Goal: Go to known website: Access a specific website the user already knows

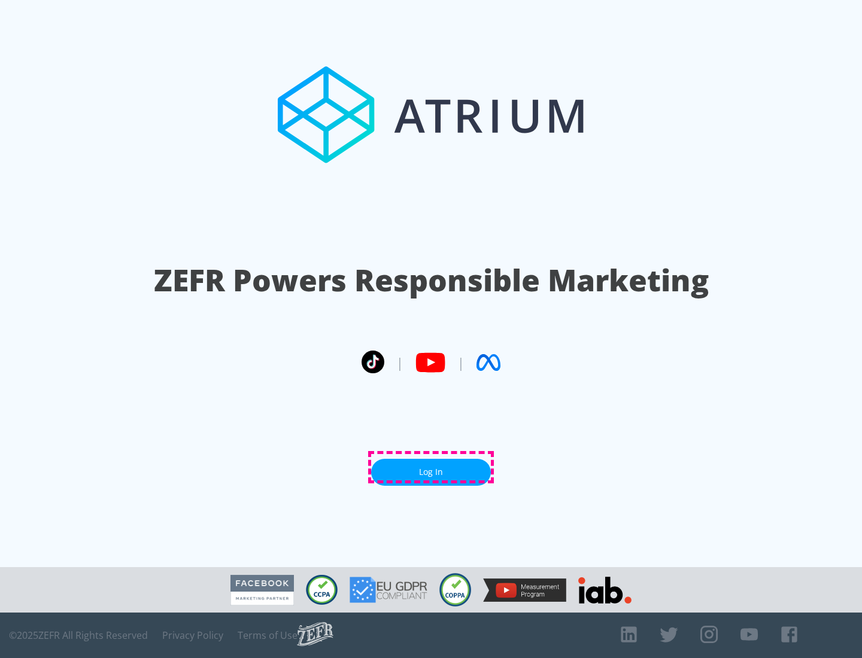
click at [431, 467] on link "Log In" at bounding box center [431, 472] width 120 height 27
